Goal: Information Seeking & Learning: Learn about a topic

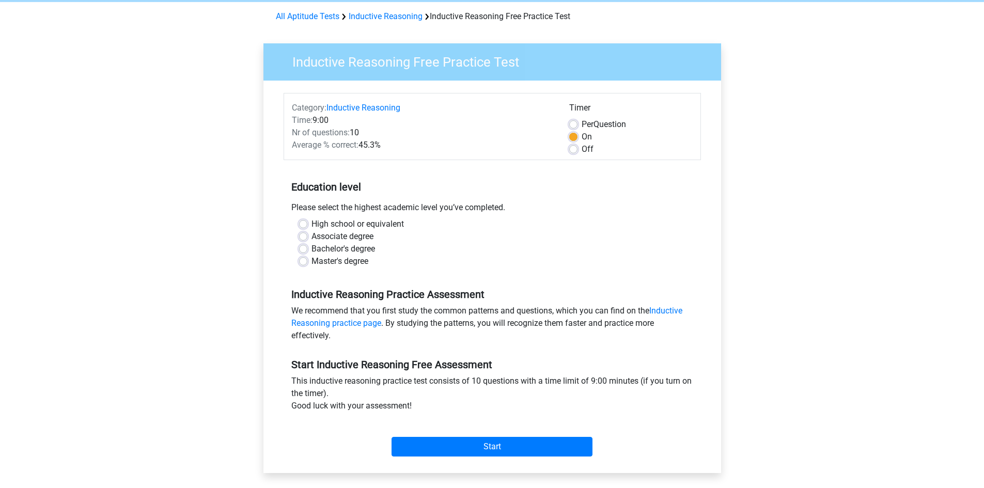
scroll to position [155, 0]
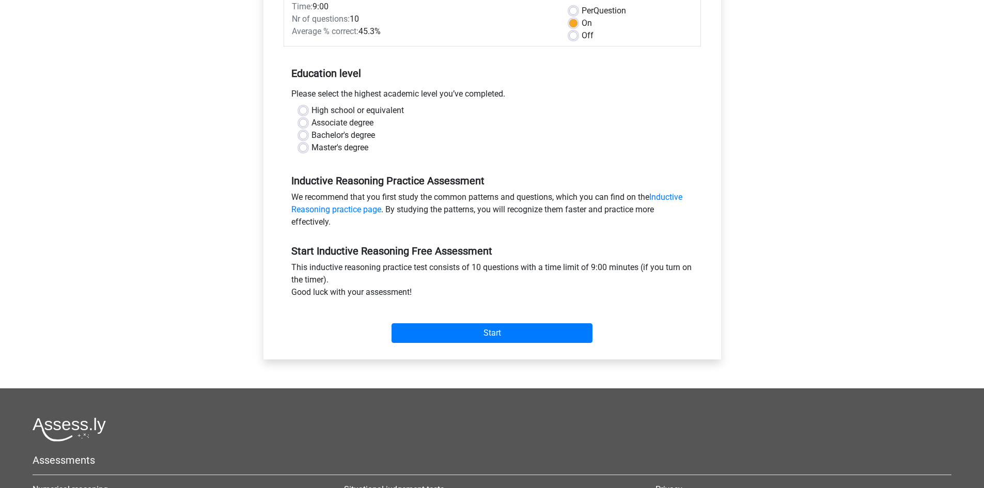
click at [312, 113] on label "High school or equivalent" at bounding box center [358, 110] width 92 height 12
click at [306, 113] on input "High school or equivalent" at bounding box center [303, 109] width 8 height 10
radio input "true"
click at [432, 345] on div "Start" at bounding box center [492, 325] width 417 height 44
click at [430, 342] on input "Start" at bounding box center [492, 333] width 201 height 20
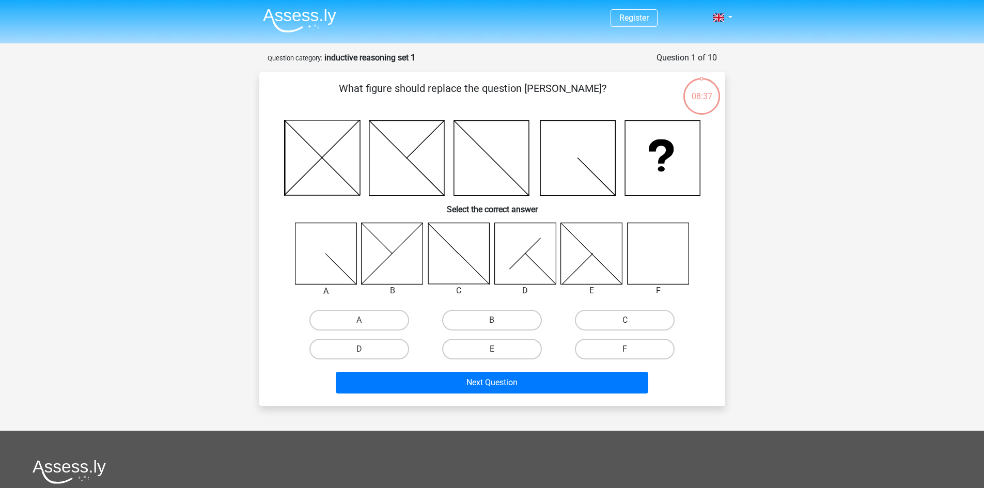
click at [674, 259] on icon at bounding box center [657, 253] width 61 height 61
click at [628, 356] on label "F" at bounding box center [625, 349] width 100 height 21
click at [628, 356] on input "F" at bounding box center [628, 352] width 7 height 7
radio input "true"
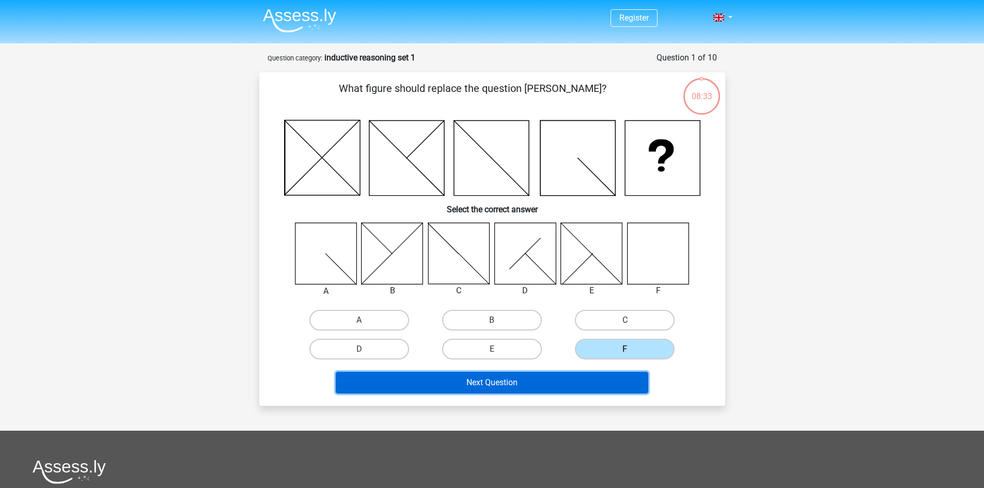
click at [444, 391] on button "Next Question" at bounding box center [492, 383] width 313 height 22
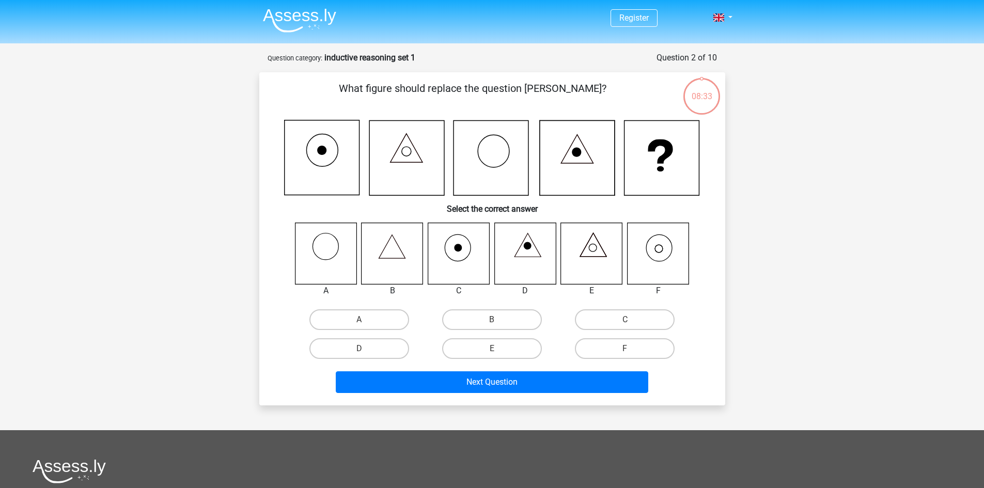
scroll to position [52, 0]
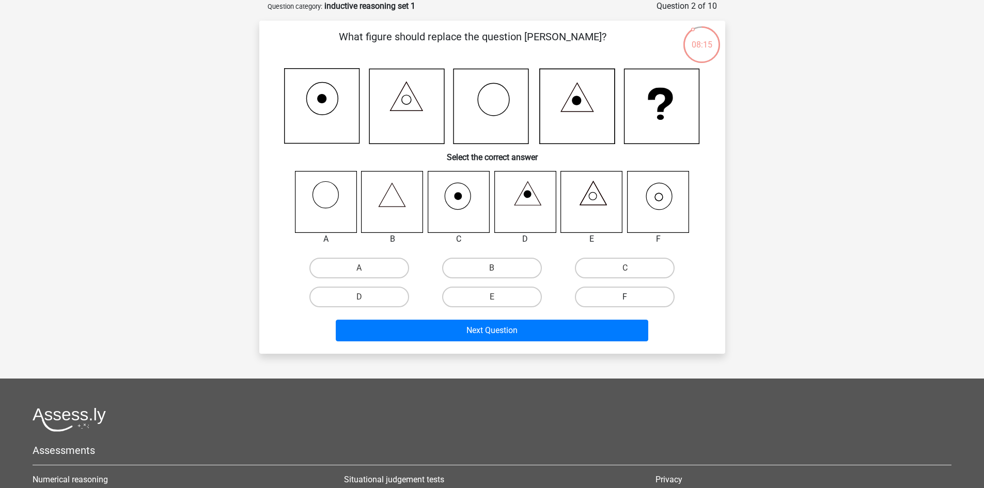
click at [617, 300] on label "F" at bounding box center [625, 297] width 100 height 21
click at [625, 300] on input "F" at bounding box center [628, 300] width 7 height 7
radio input "true"
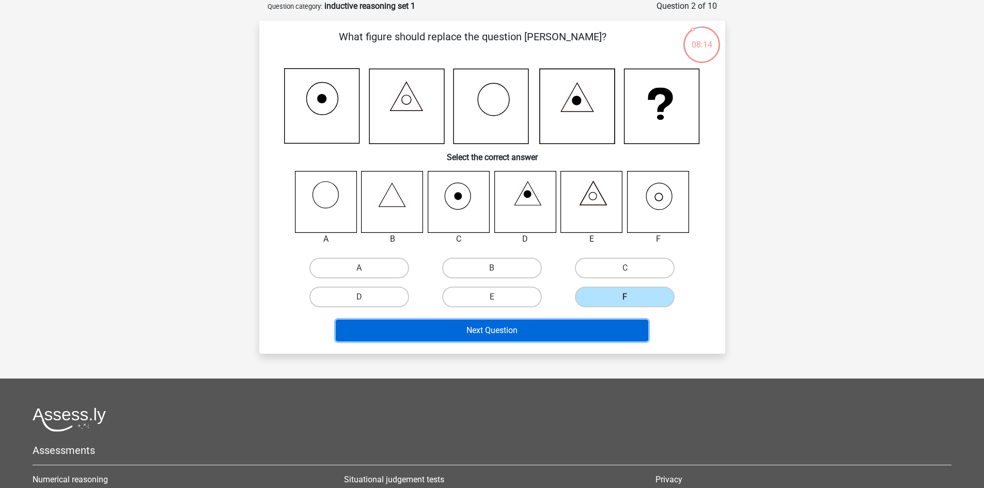
click at [582, 324] on button "Next Question" at bounding box center [492, 331] width 313 height 22
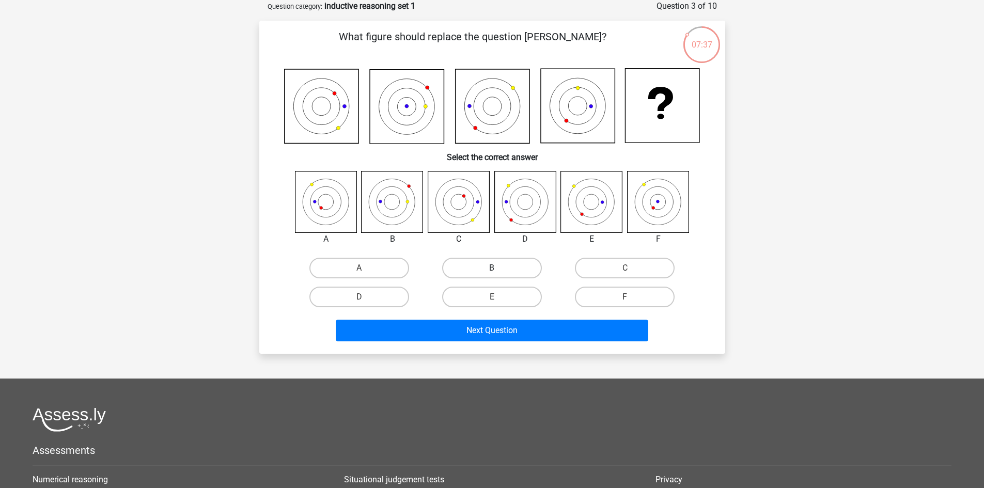
drag, startPoint x: 487, startPoint y: 267, endPoint x: 504, endPoint y: 290, distance: 28.4
click at [487, 267] on label "B" at bounding box center [492, 268] width 100 height 21
click at [492, 268] on input "B" at bounding box center [495, 271] width 7 height 7
radio input "true"
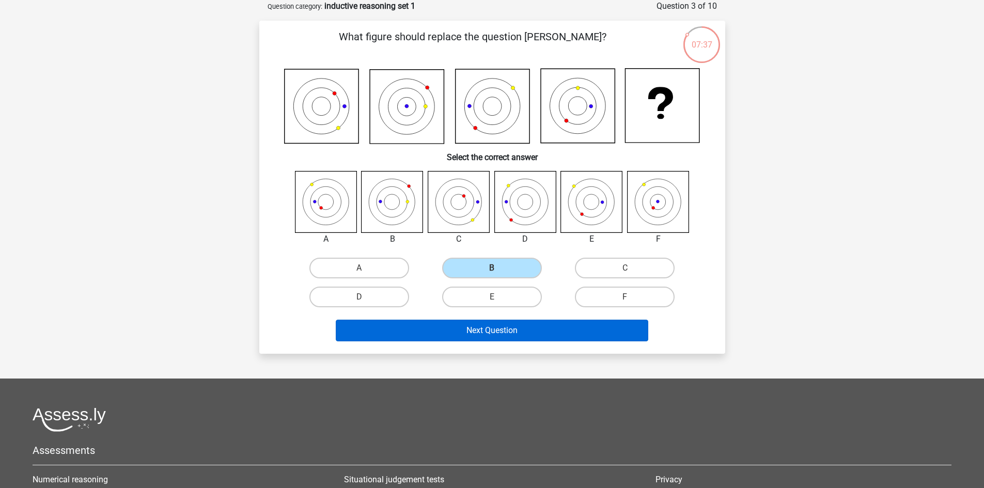
drag, startPoint x: 537, startPoint y: 349, endPoint x: 527, endPoint y: 333, distance: 19.5
click at [534, 346] on div "What figure should replace the question [PERSON_NAME]? Select the correct answe…" at bounding box center [492, 187] width 466 height 333
click at [527, 332] on button "Next Question" at bounding box center [492, 331] width 313 height 22
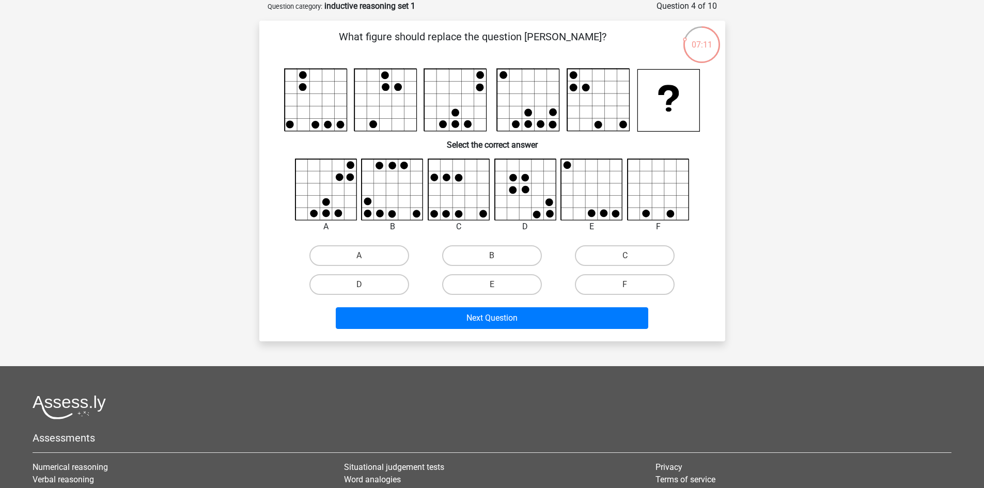
drag, startPoint x: 387, startPoint y: 288, endPoint x: 396, endPoint y: 303, distance: 17.6
click at [387, 289] on label "D" at bounding box center [360, 284] width 100 height 21
click at [366, 289] on input "D" at bounding box center [362, 288] width 7 height 7
radio input "true"
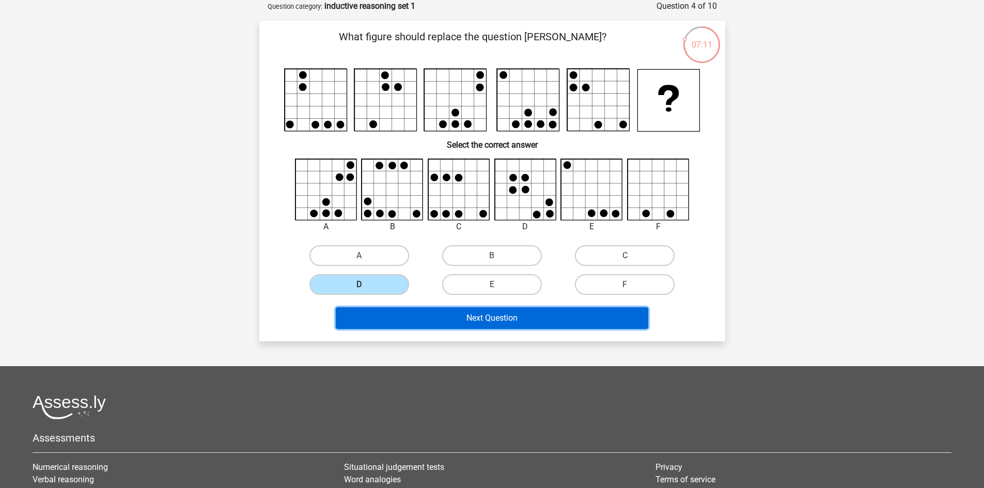
click at [402, 322] on button "Next Question" at bounding box center [492, 318] width 313 height 22
